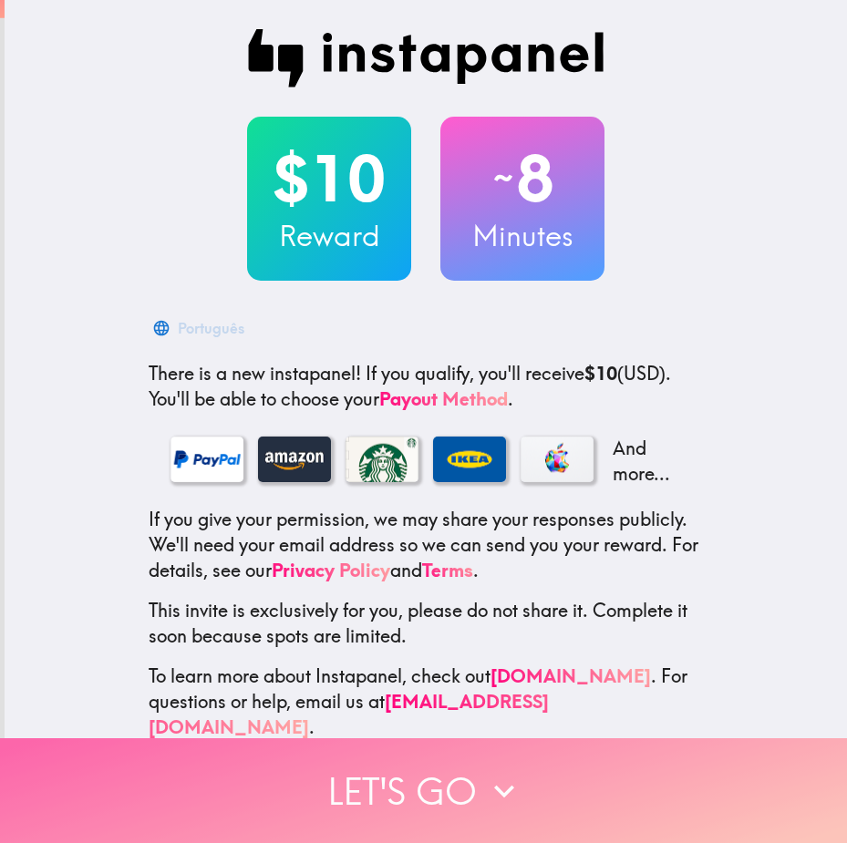
click at [451, 747] on button "Let's go" at bounding box center [423, 790] width 847 height 105
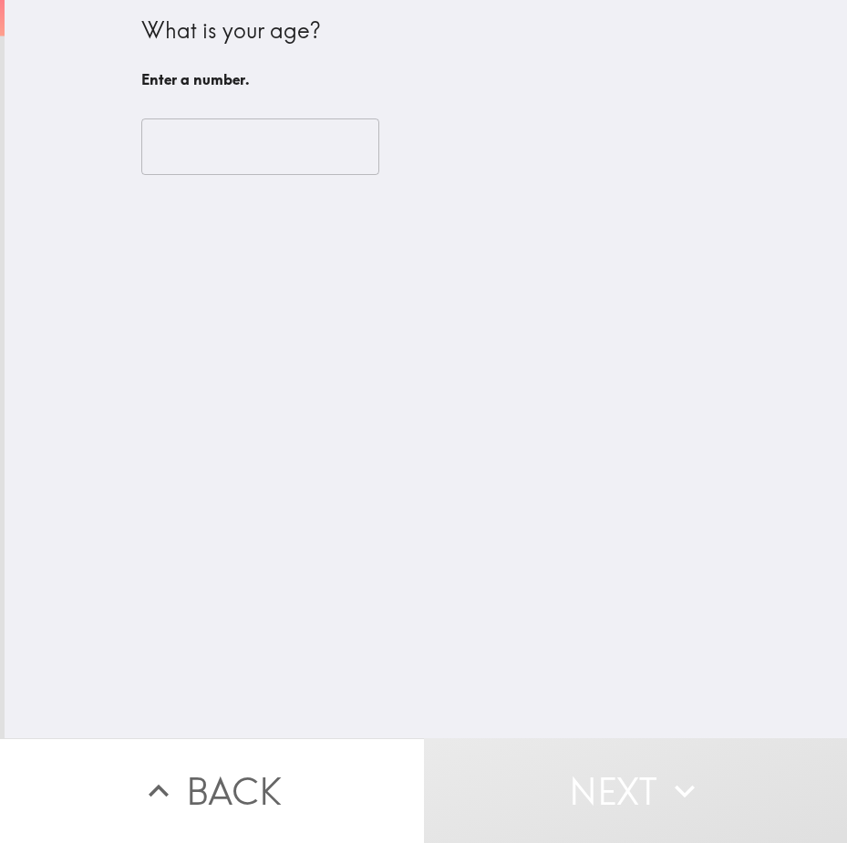
click at [298, 165] on input "number" at bounding box center [260, 147] width 238 height 57
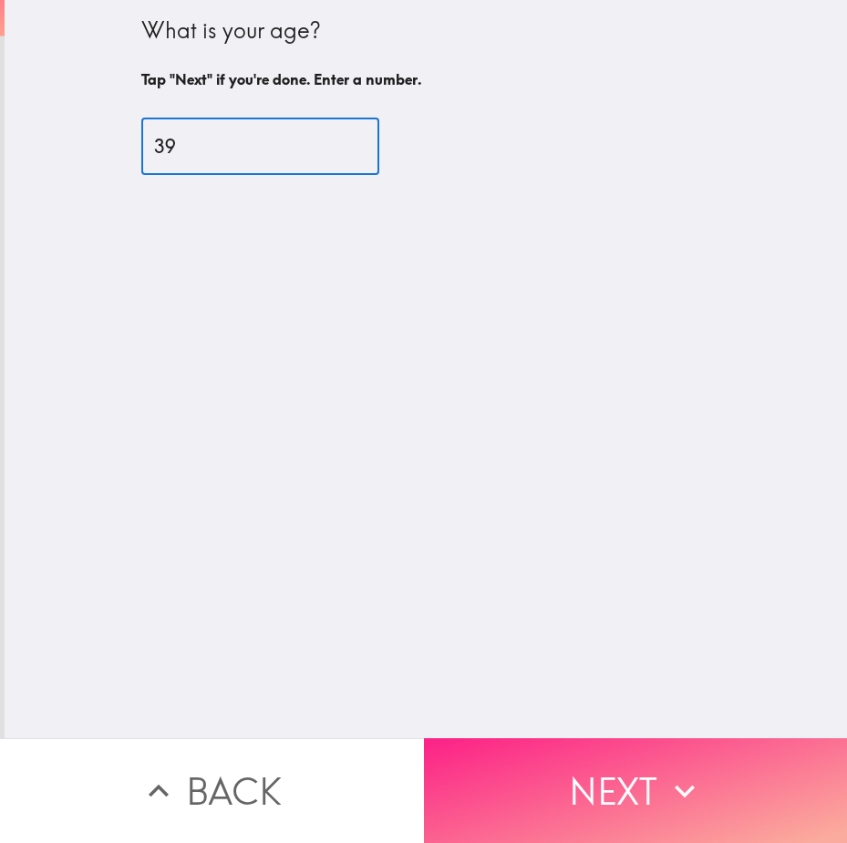
type input "39"
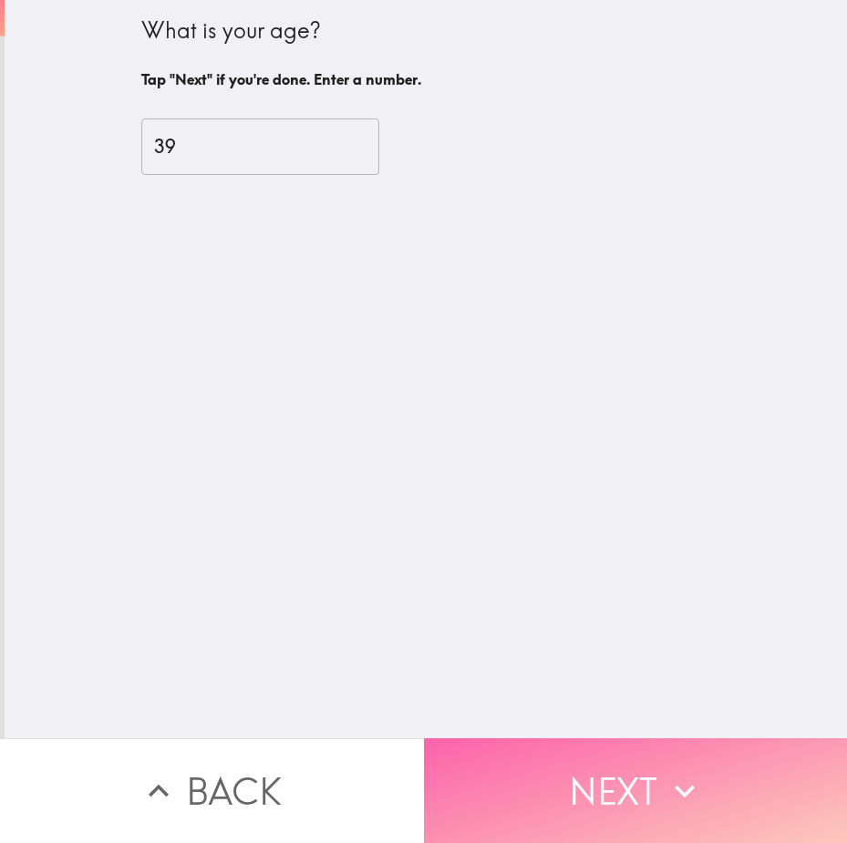
click at [605, 763] on button "Next" at bounding box center [636, 790] width 424 height 105
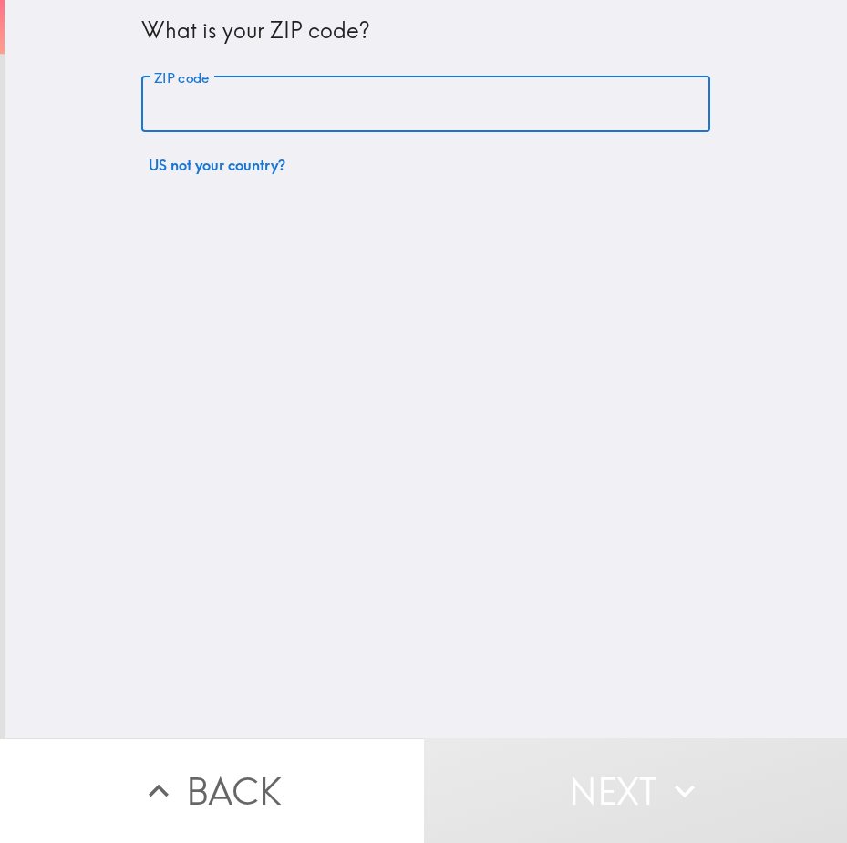
click at [370, 88] on input "ZIP code" at bounding box center [425, 105] width 569 height 57
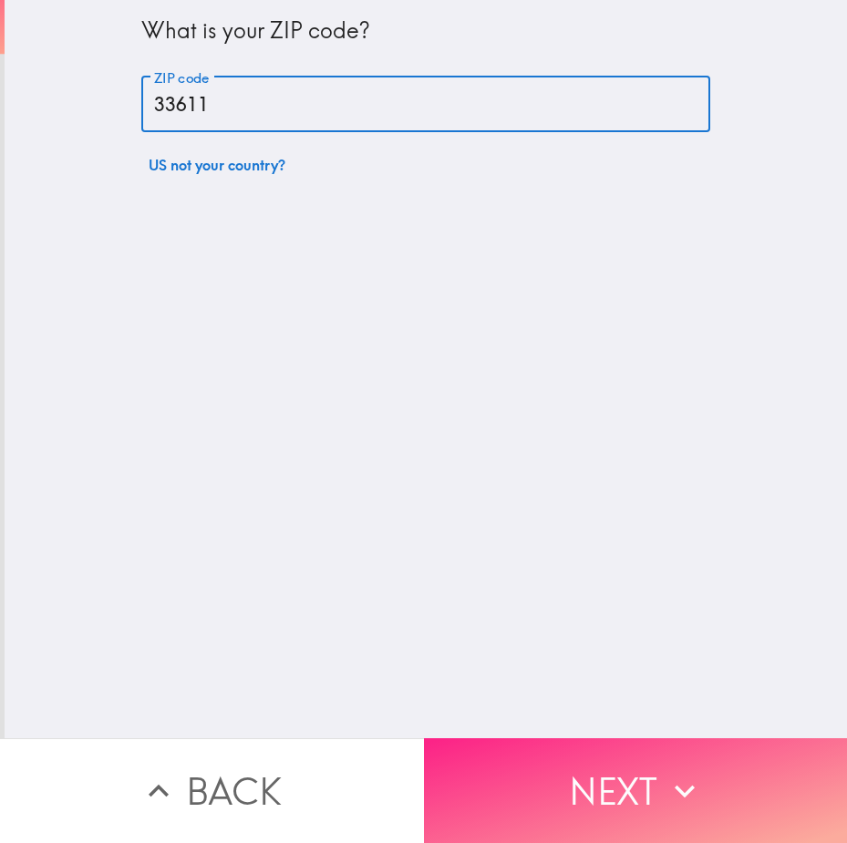
type input "33611"
click at [565, 789] on button "Next" at bounding box center [636, 790] width 424 height 105
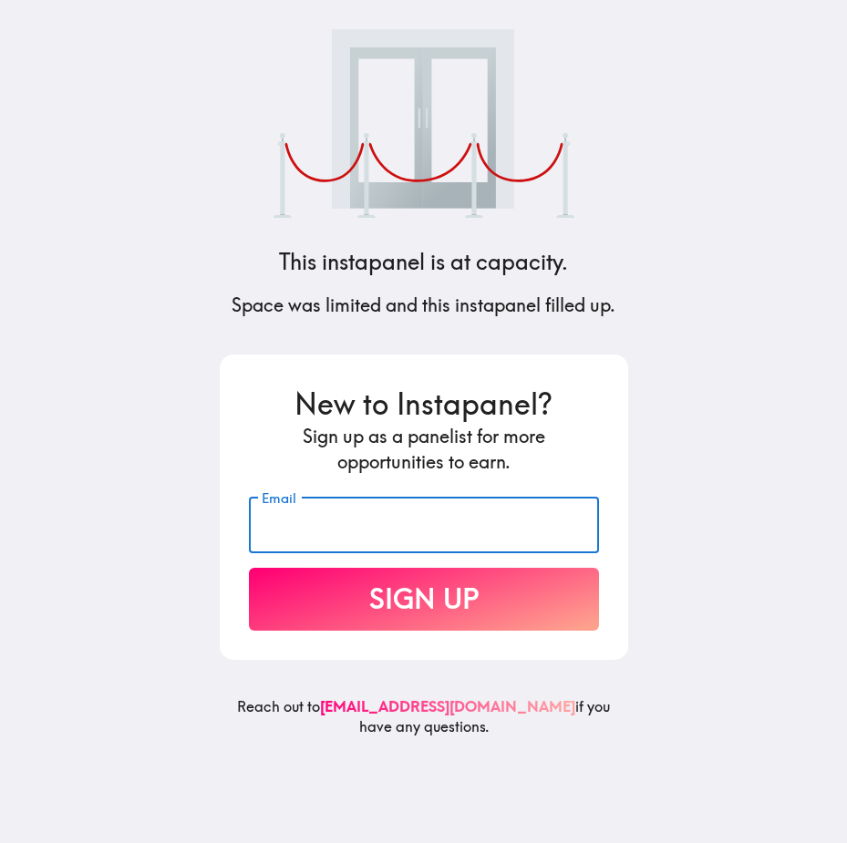
click at [396, 520] on input "Email" at bounding box center [424, 525] width 350 height 57
type input "336"
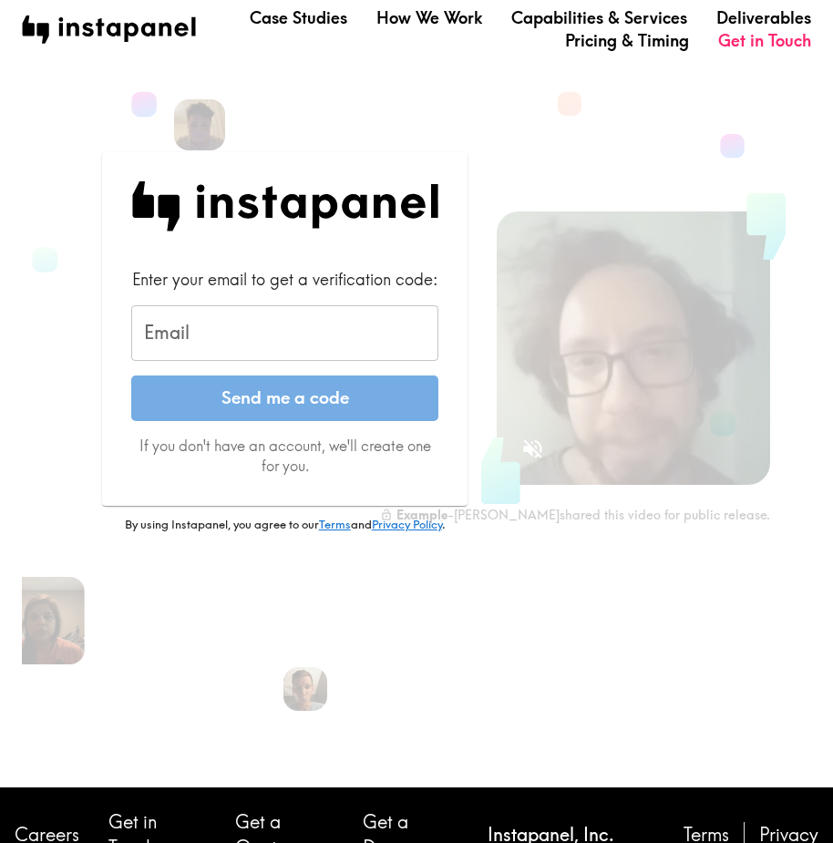
click at [282, 342] on input "Email" at bounding box center [284, 333] width 307 height 57
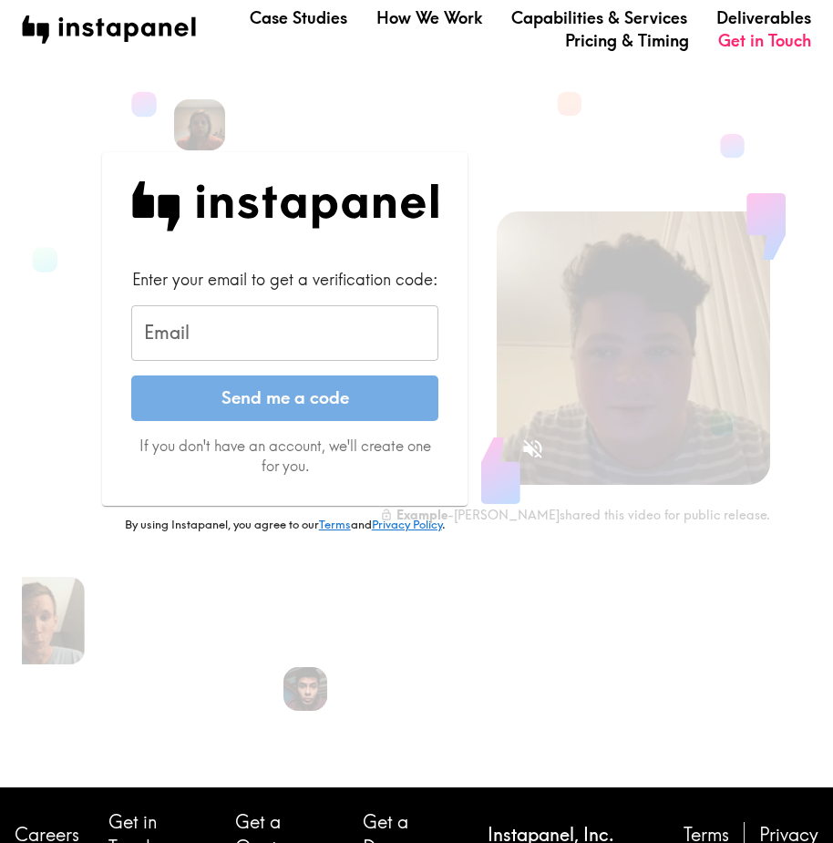
click at [162, 328] on label "Email" at bounding box center [167, 333] width 46 height 26
click at [162, 328] on input "Email" at bounding box center [284, 333] width 307 height 57
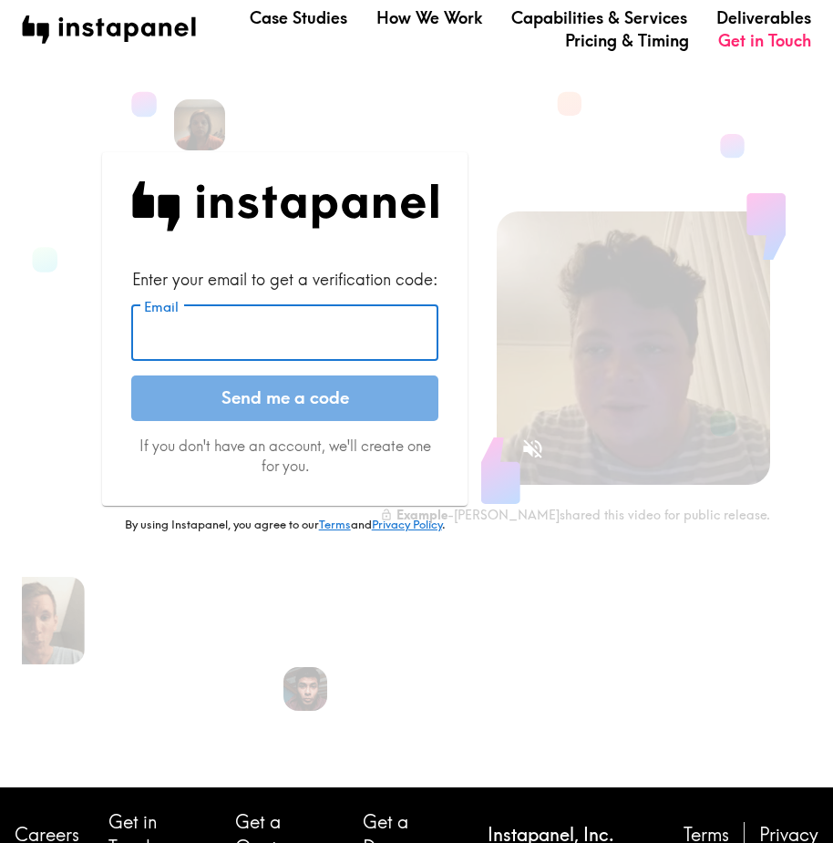
paste input "[EMAIL_ADDRESS][DOMAIN_NAME]"
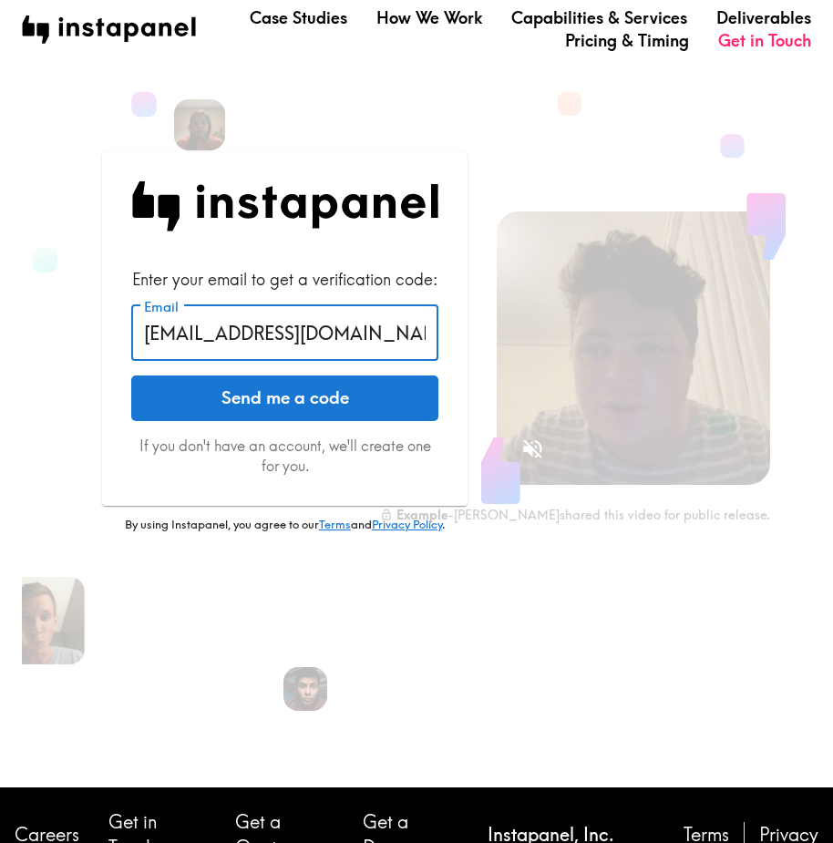
type input "[EMAIL_ADDRESS][DOMAIN_NAME]"
click at [337, 391] on button "Send me a code" at bounding box center [284, 399] width 307 height 46
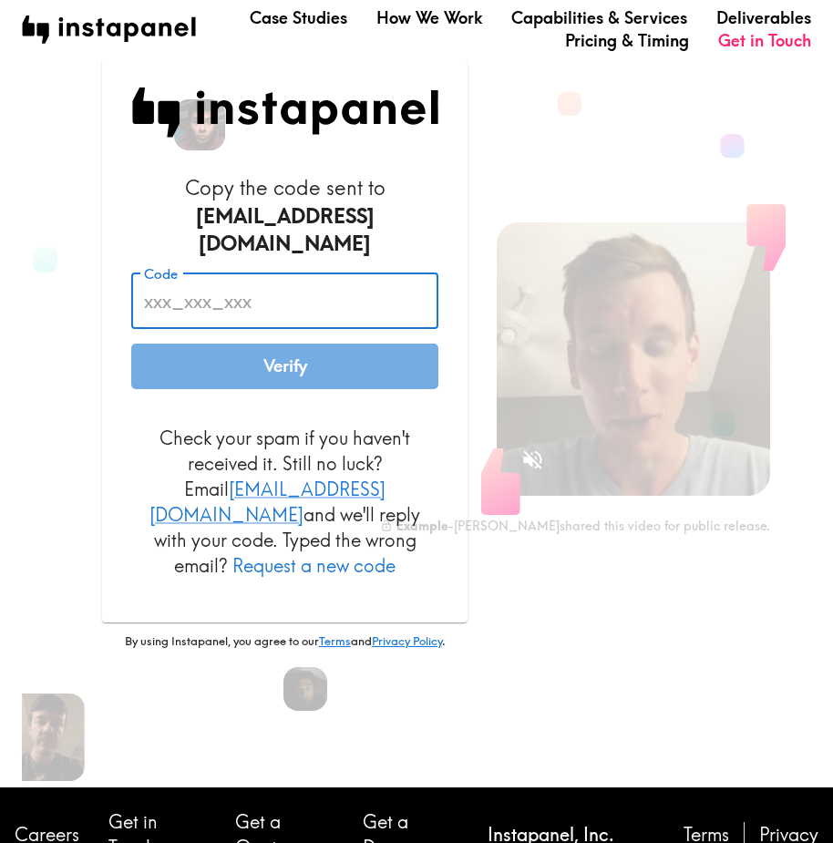
click at [266, 292] on input "Code" at bounding box center [284, 301] width 307 height 57
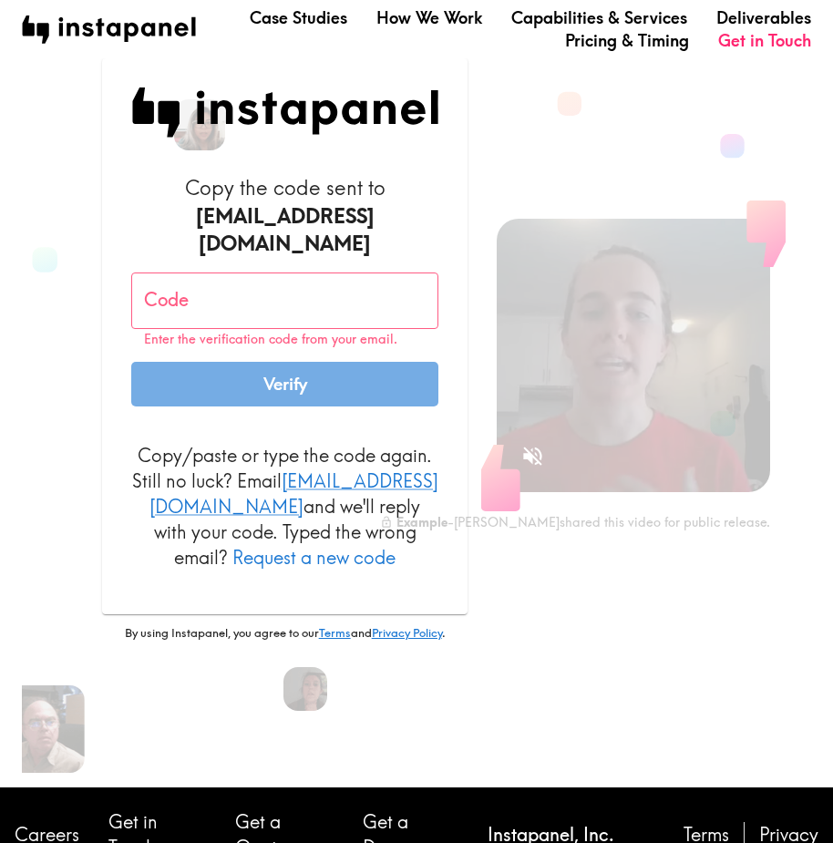
click at [254, 285] on input "Code" at bounding box center [284, 301] width 307 height 57
paste input "jLe_kk6_BFQ"
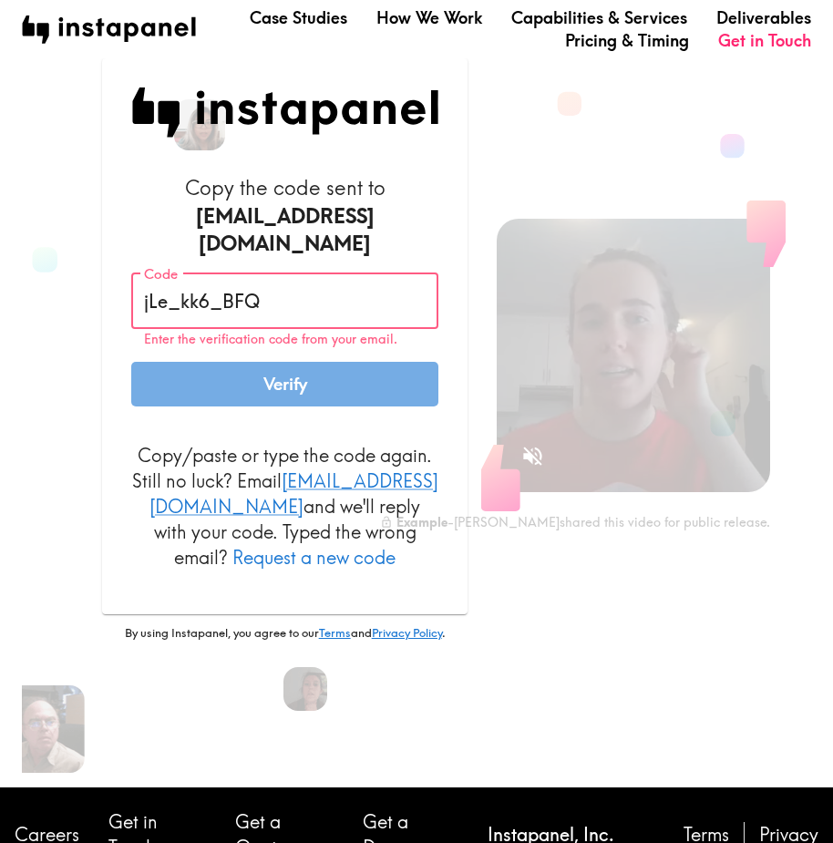
type input "jLe_kk6_BFQ"
click at [256, 362] on button "Verify" at bounding box center [284, 385] width 307 height 46
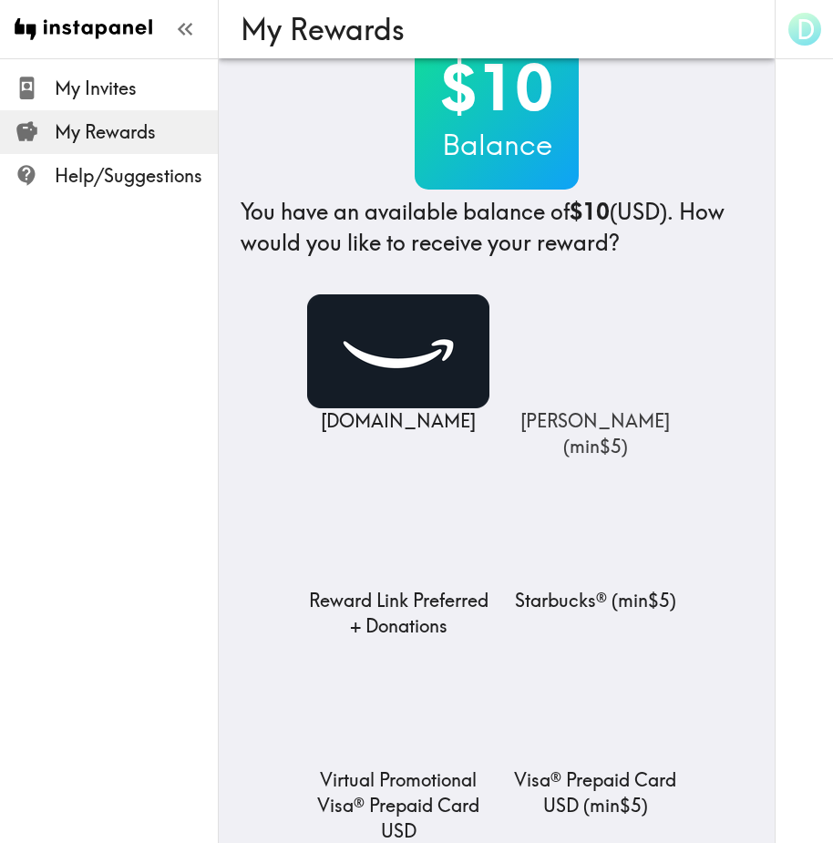
scroll to position [91, 0]
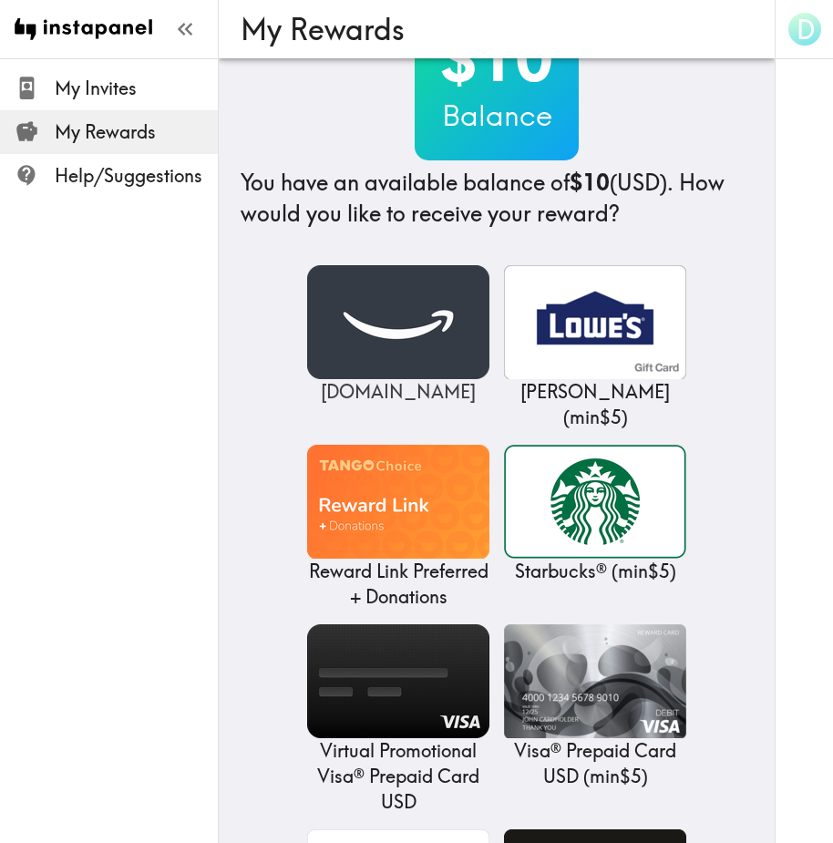
click at [415, 328] on img at bounding box center [398, 322] width 182 height 114
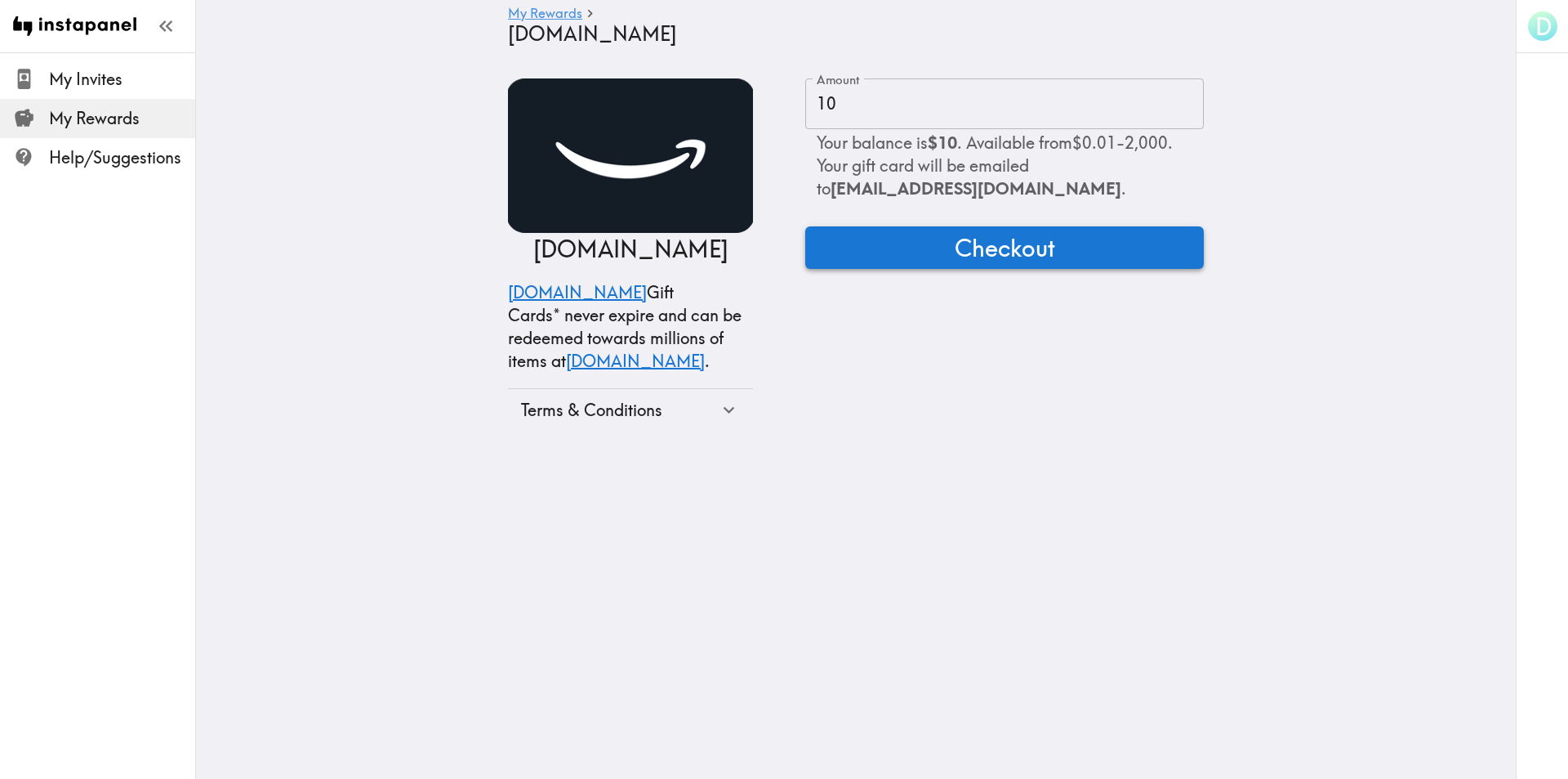
click at [758, 241] on button "Checkout" at bounding box center [1004, 247] width 399 height 42
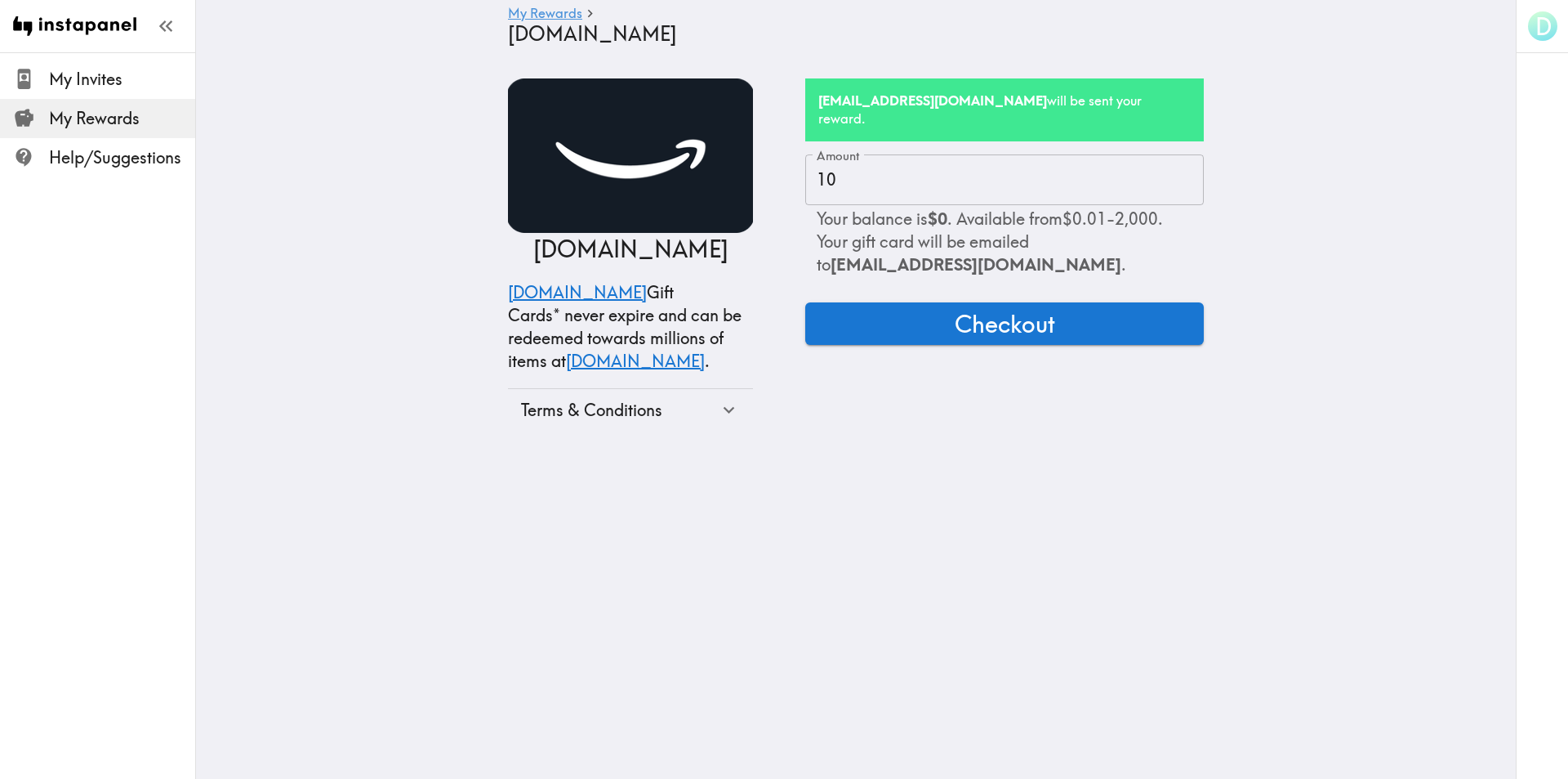
click at [758, 382] on form "Amount 10 Amount Your balance is $0 . Available from $0.01 - 2,000 . Your gift …" at bounding box center [1004, 292] width 399 height 277
click at [758, 311] on span "Checkout" at bounding box center [1005, 324] width 100 height 32
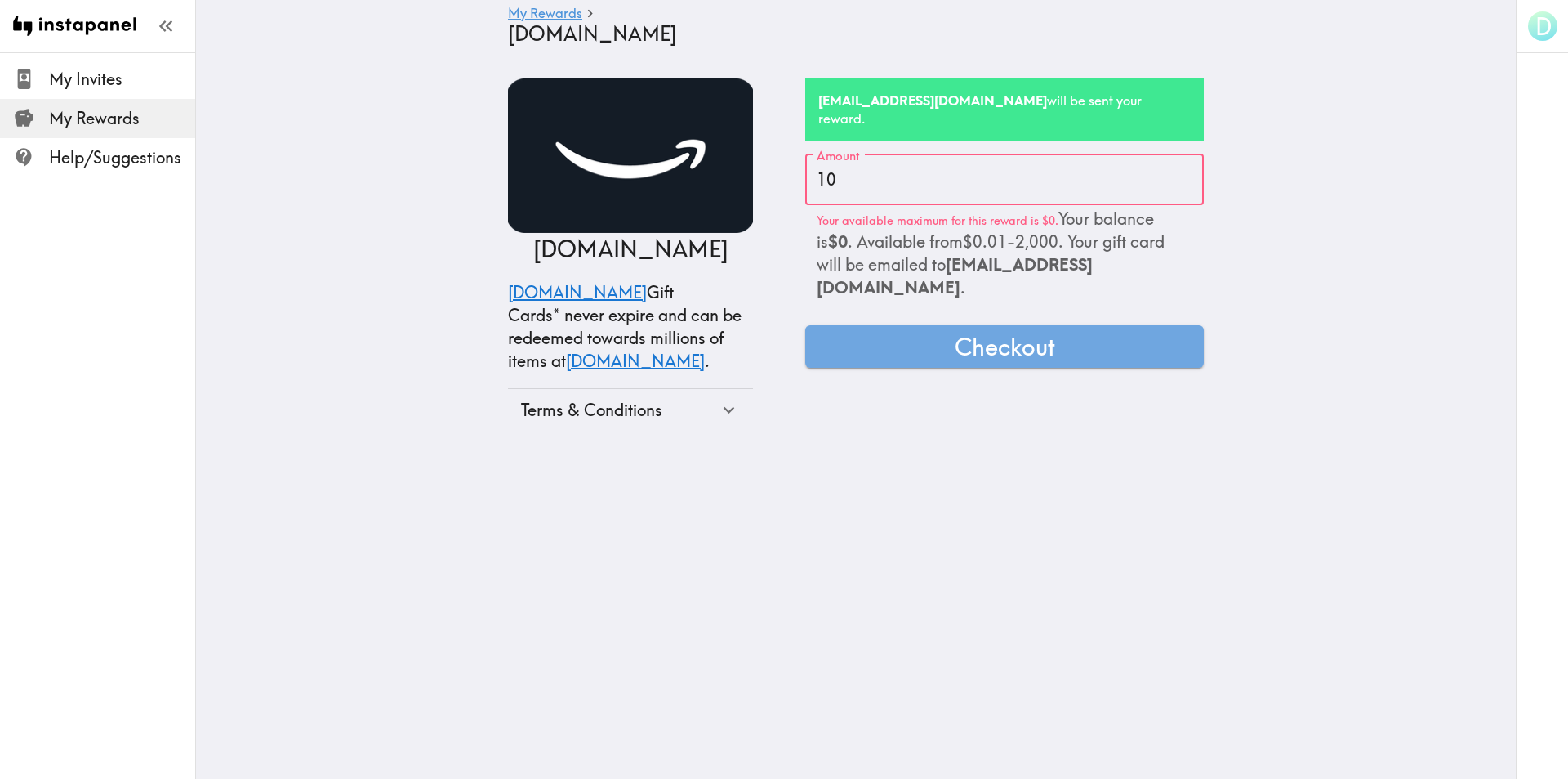
click at [758, 371] on form "Amount 10 Amount Your available maximum for this reward is $0. Your balance is …" at bounding box center [1004, 292] width 399 height 277
click at [641, 153] on img at bounding box center [630, 156] width 245 height 154
click at [100, 82] on span "My Invites" at bounding box center [122, 80] width 146 height 23
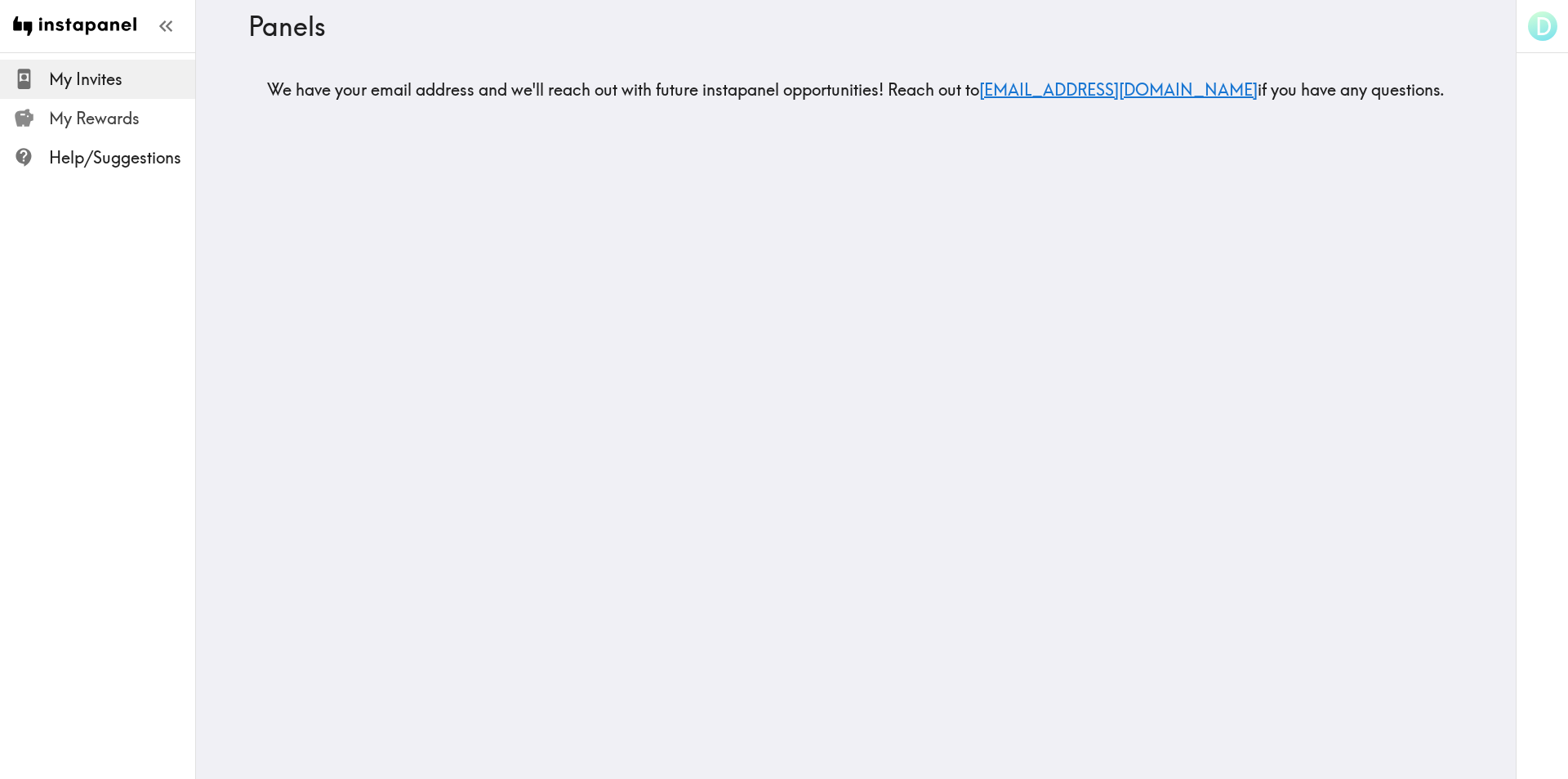
click at [101, 112] on span "My Rewards" at bounding box center [122, 118] width 146 height 23
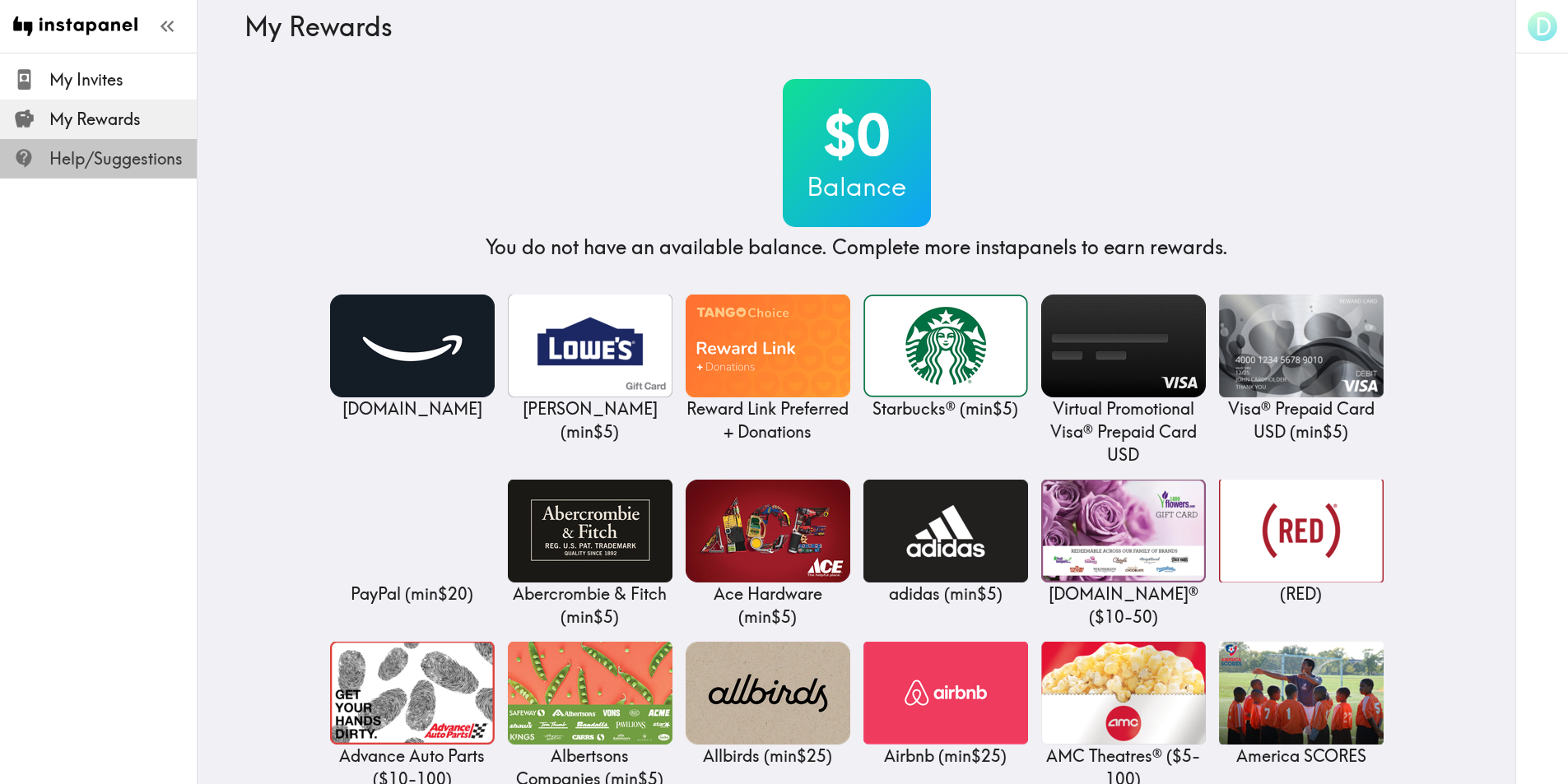
click at [102, 167] on span "Help/Suggestions" at bounding box center [123, 159] width 147 height 23
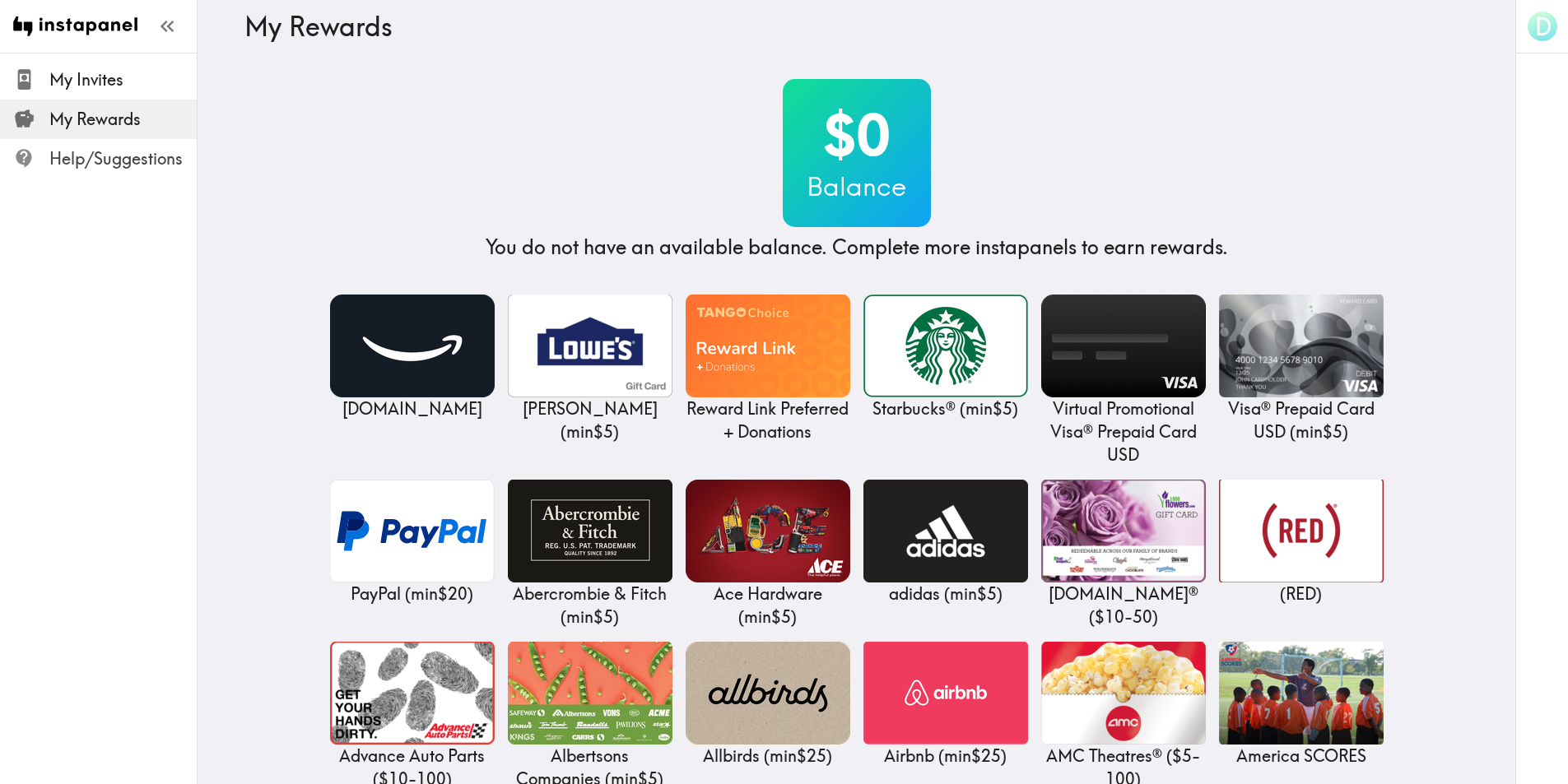
click at [86, 152] on span "Help/Suggestions" at bounding box center [123, 159] width 147 height 23
click at [93, 119] on span "My Rewards" at bounding box center [123, 119] width 147 height 23
click at [89, 88] on span "My Invites" at bounding box center [123, 80] width 147 height 23
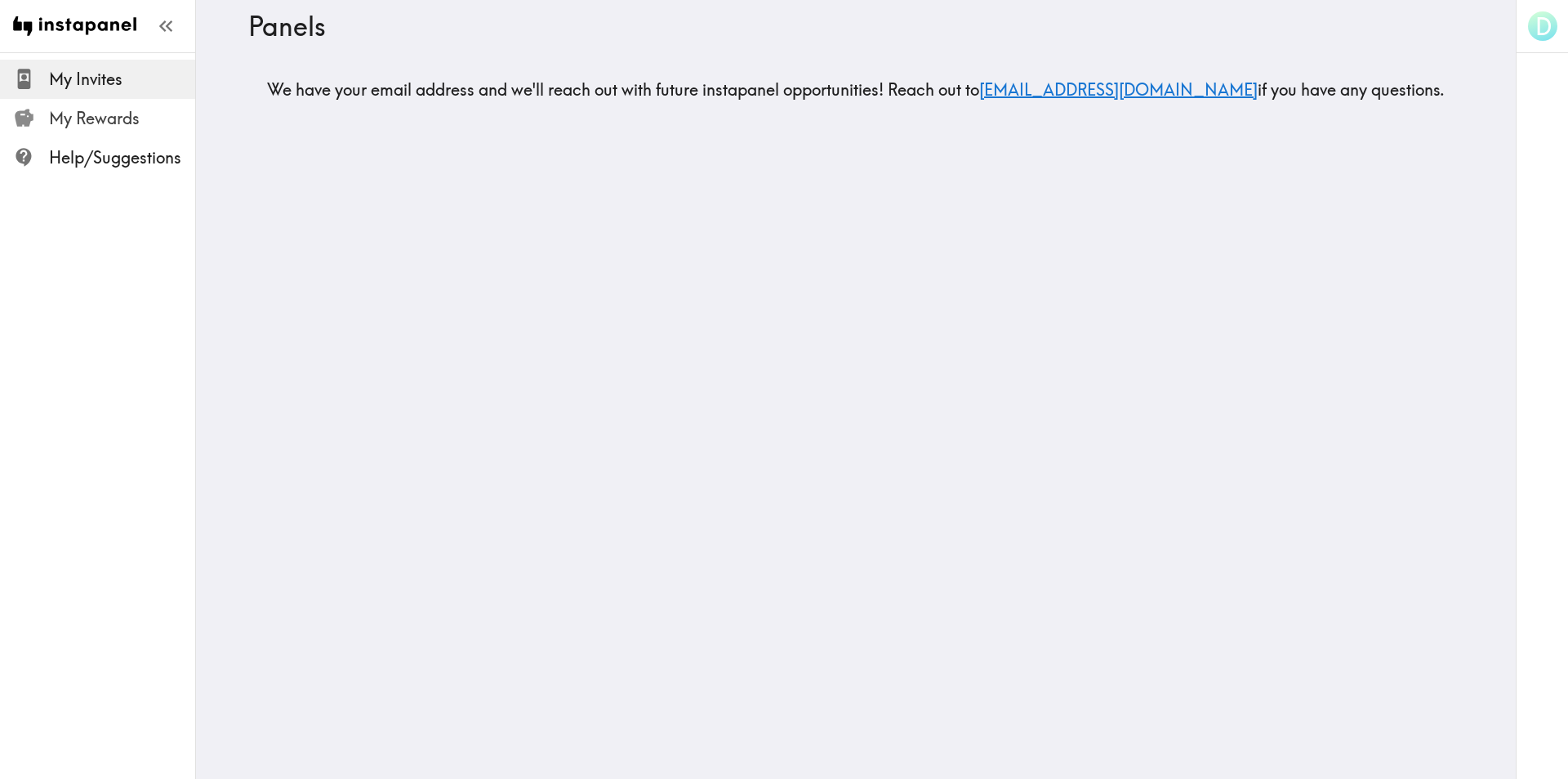
click at [84, 111] on span "My Rewards" at bounding box center [122, 118] width 146 height 23
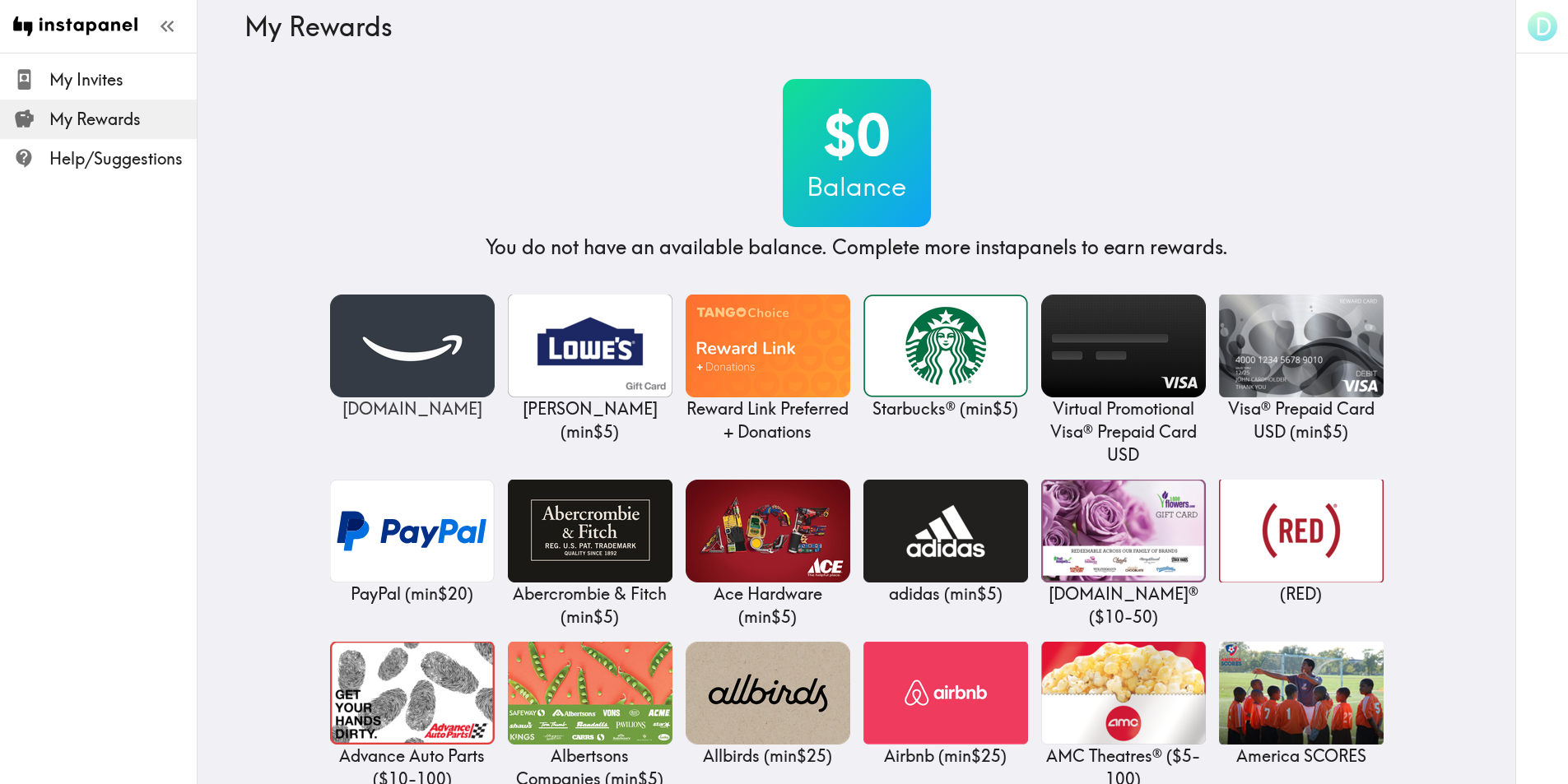
click at [388, 353] on img at bounding box center [413, 346] width 164 height 103
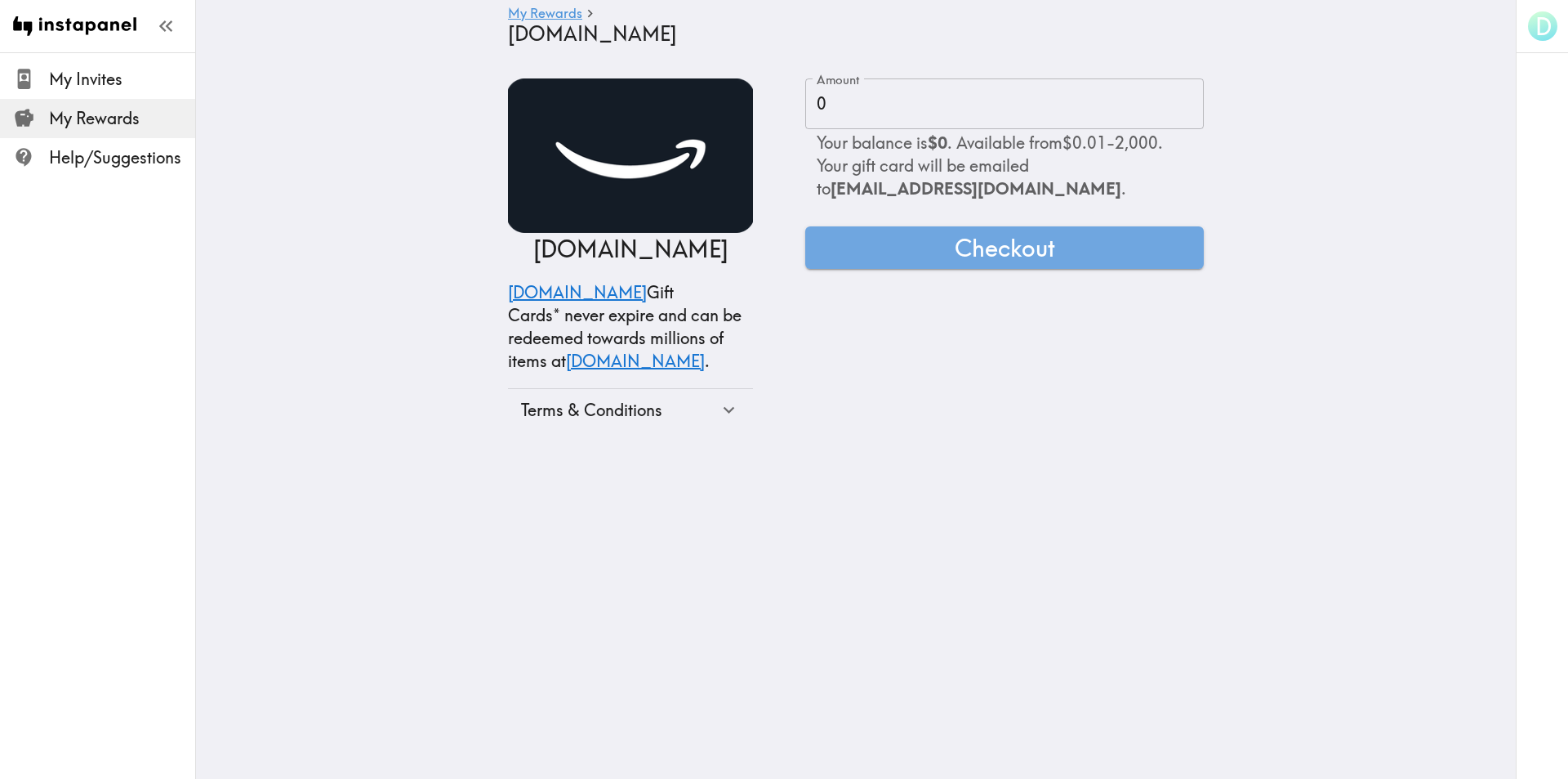
click at [758, 342] on form "Amount 0 Amount Your balance is $0 . Available from $0.01 - 2,000 . Your gift c…" at bounding box center [1004, 255] width 399 height 353
